Goal: Transaction & Acquisition: Obtain resource

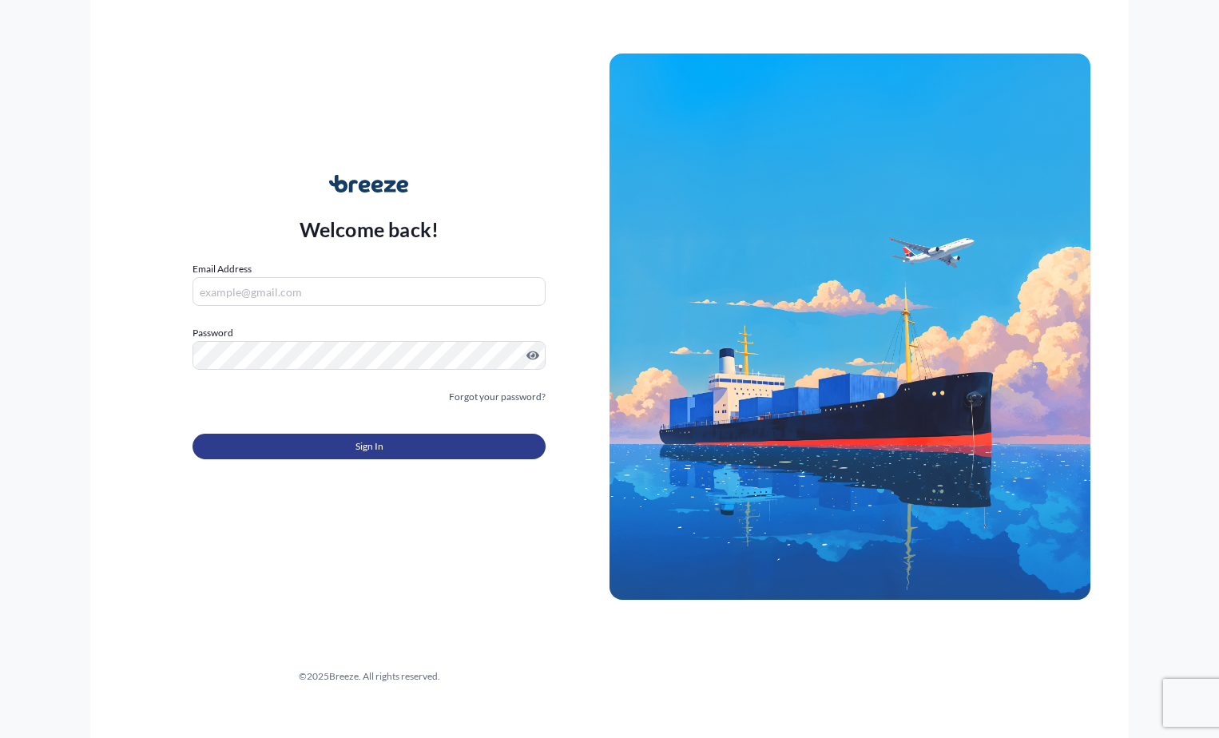
type input "[EMAIL_ADDRESS][DOMAIN_NAME]"
click at [328, 446] on button "Sign In" at bounding box center [369, 447] width 353 height 26
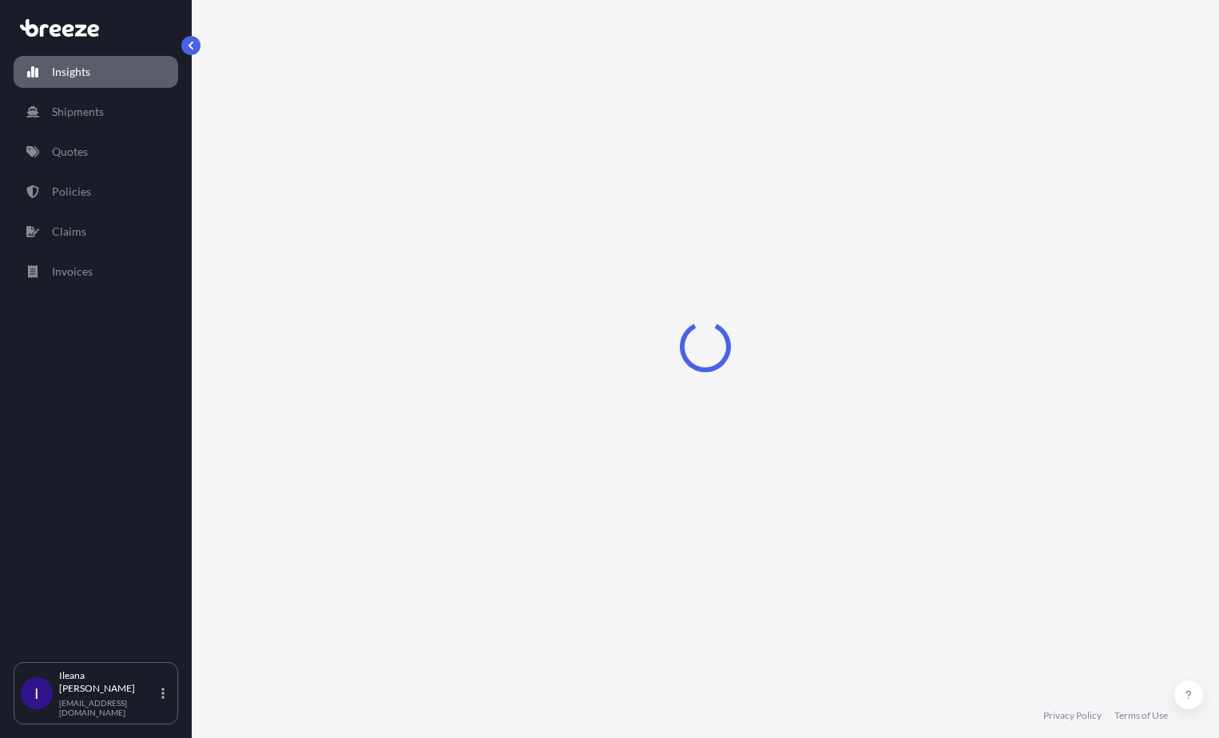
select select "2025"
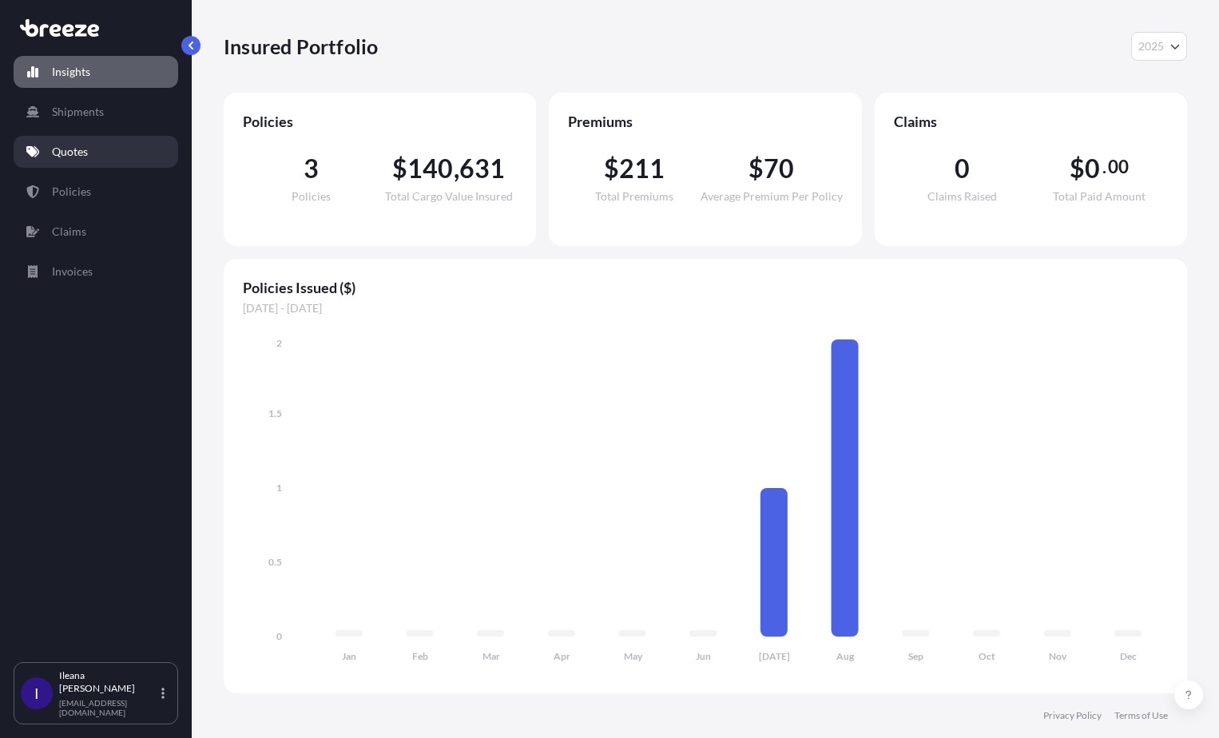
click at [65, 150] on p "Quotes" at bounding box center [70, 152] width 36 height 16
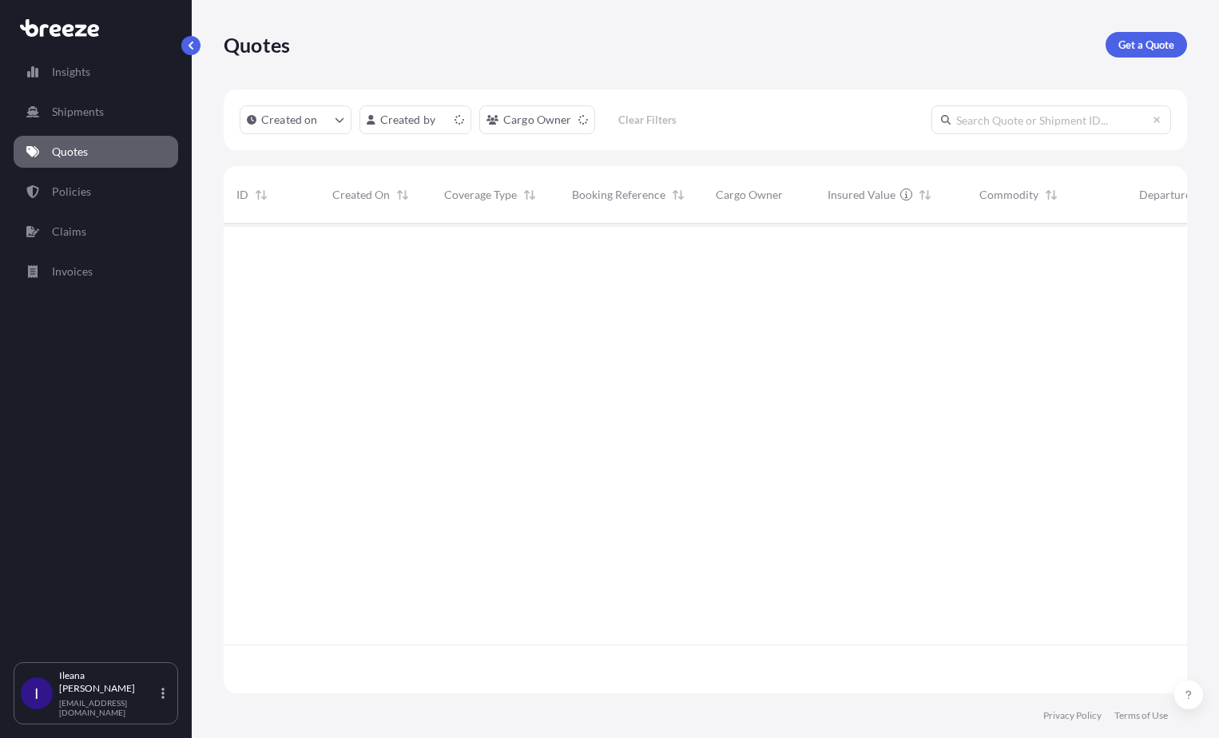
scroll to position [467, 952]
click at [1131, 44] on p "Get a Quote" at bounding box center [1147, 45] width 56 height 16
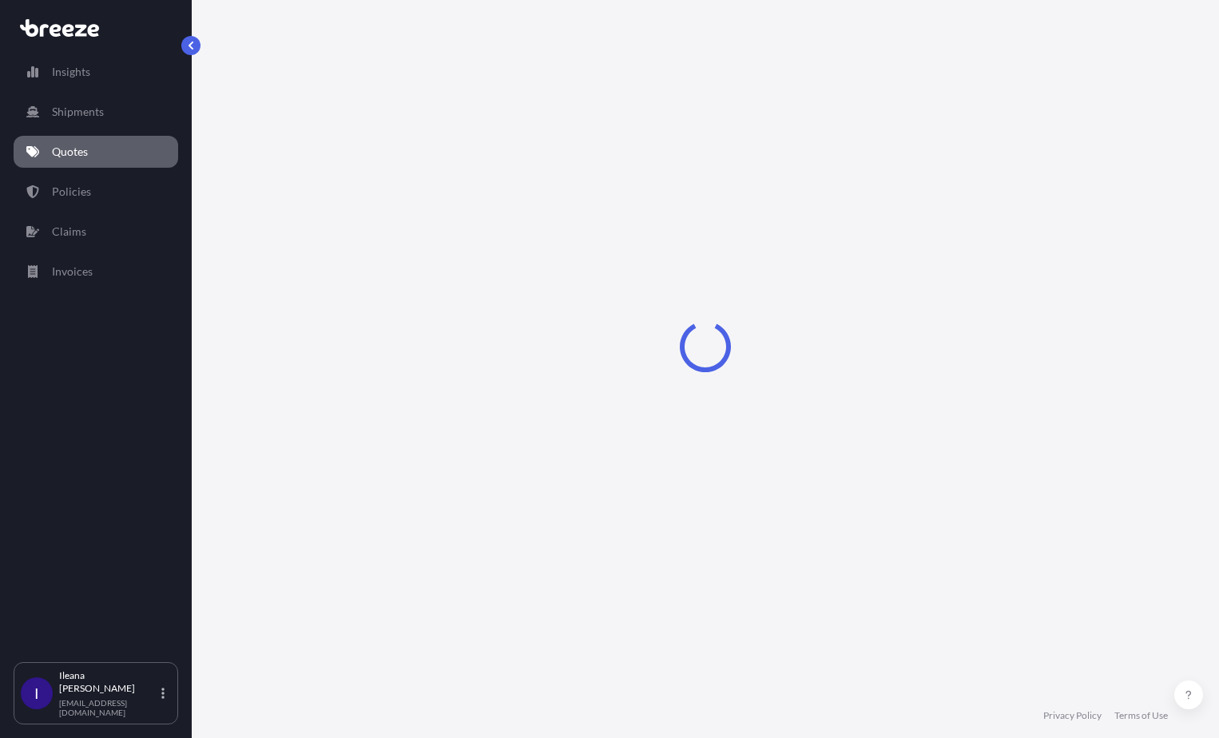
select select "Sea"
select select "1"
